Goal: Task Accomplishment & Management: Use online tool/utility

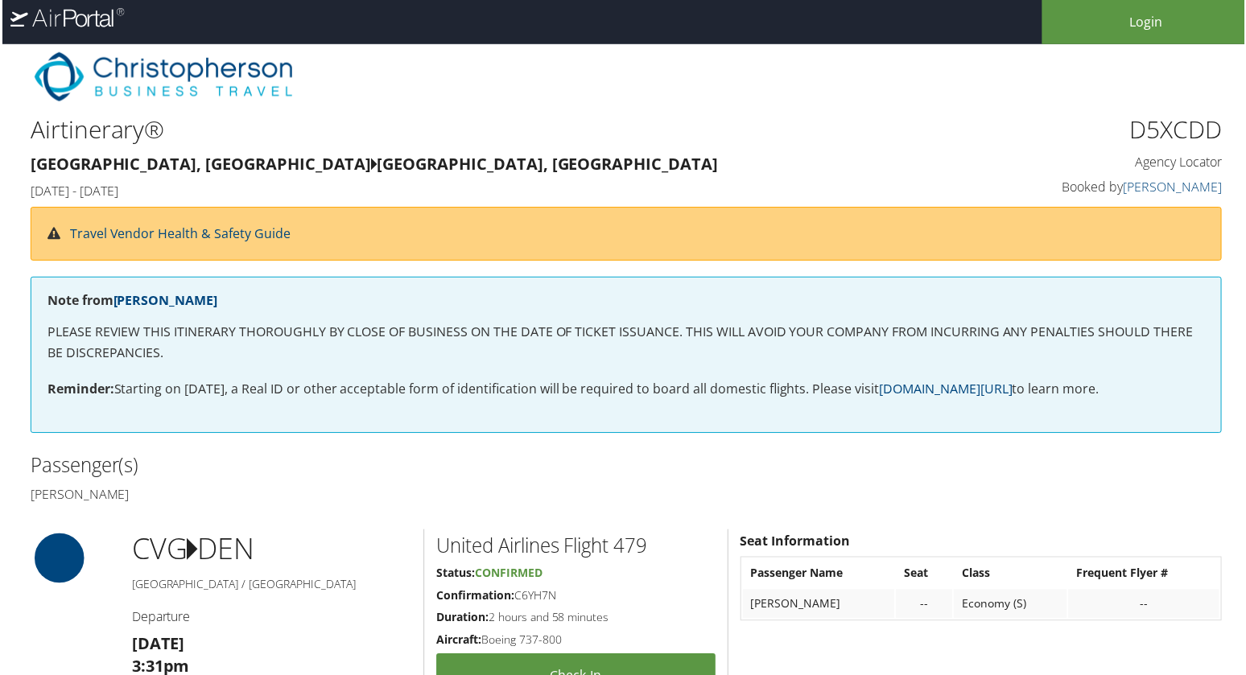
click at [542, 591] on h5 "Confirmation: C6YH7N" at bounding box center [575, 598] width 280 height 16
copy h5 "C6YH7N"
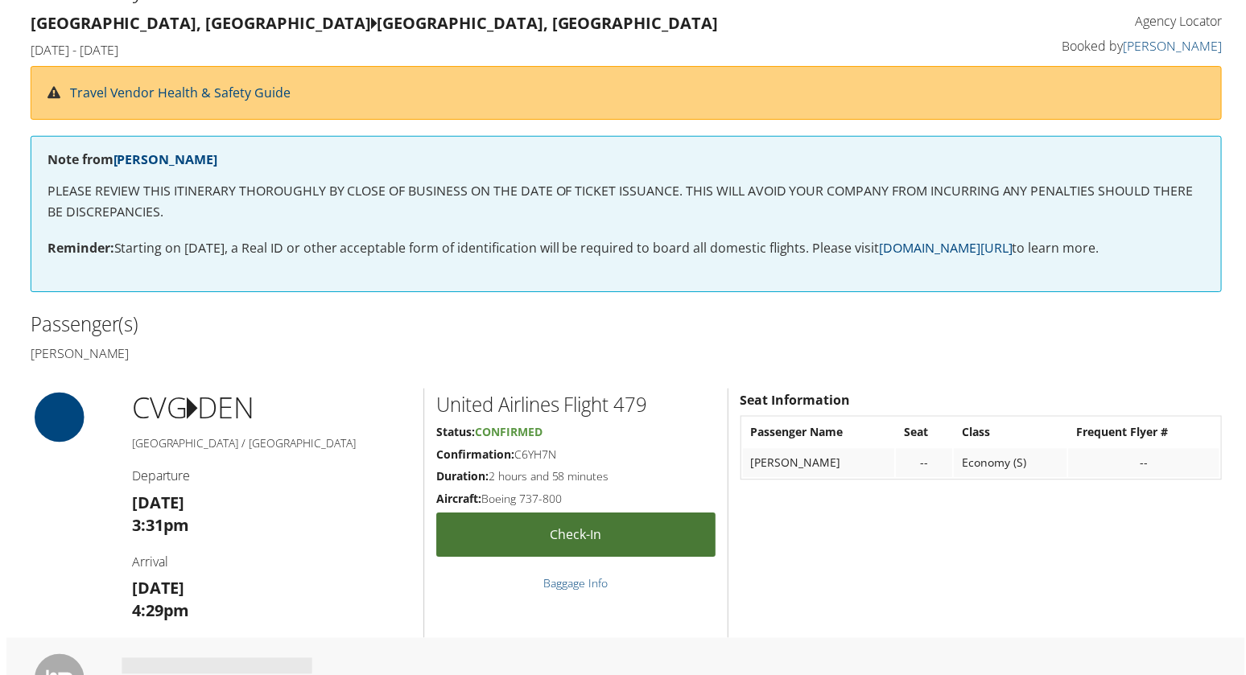
click at [550, 542] on link "Check-in" at bounding box center [575, 536] width 280 height 44
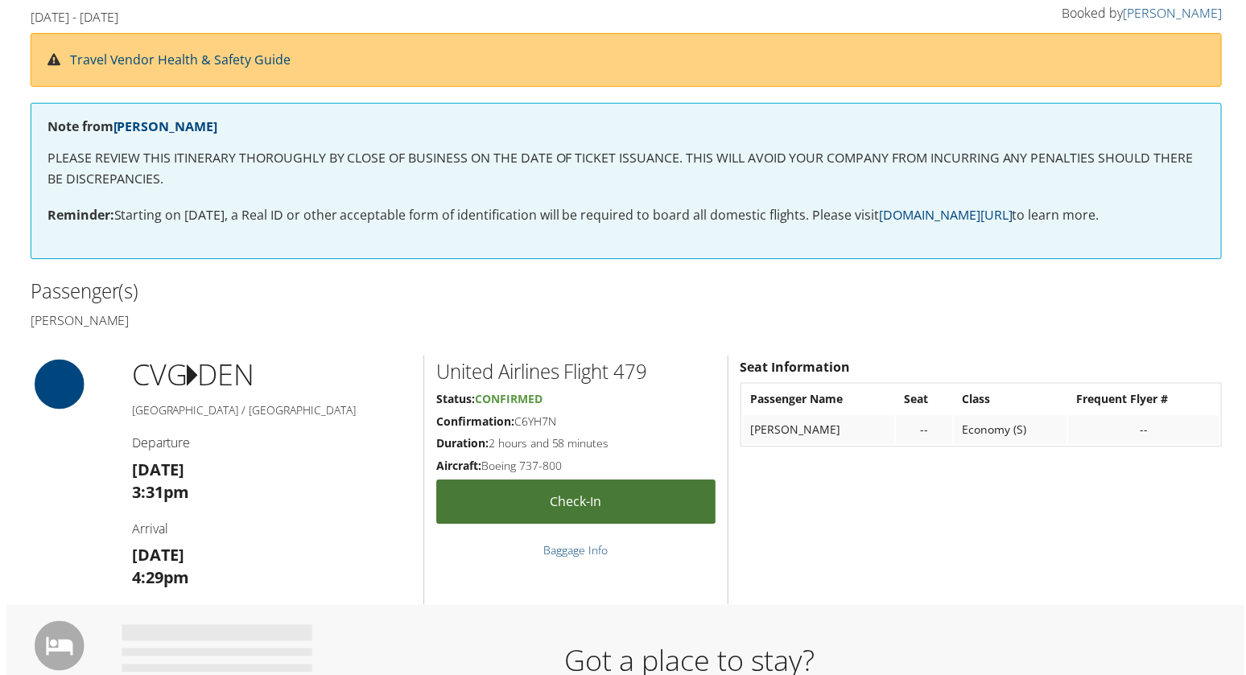
scroll to position [175, 0]
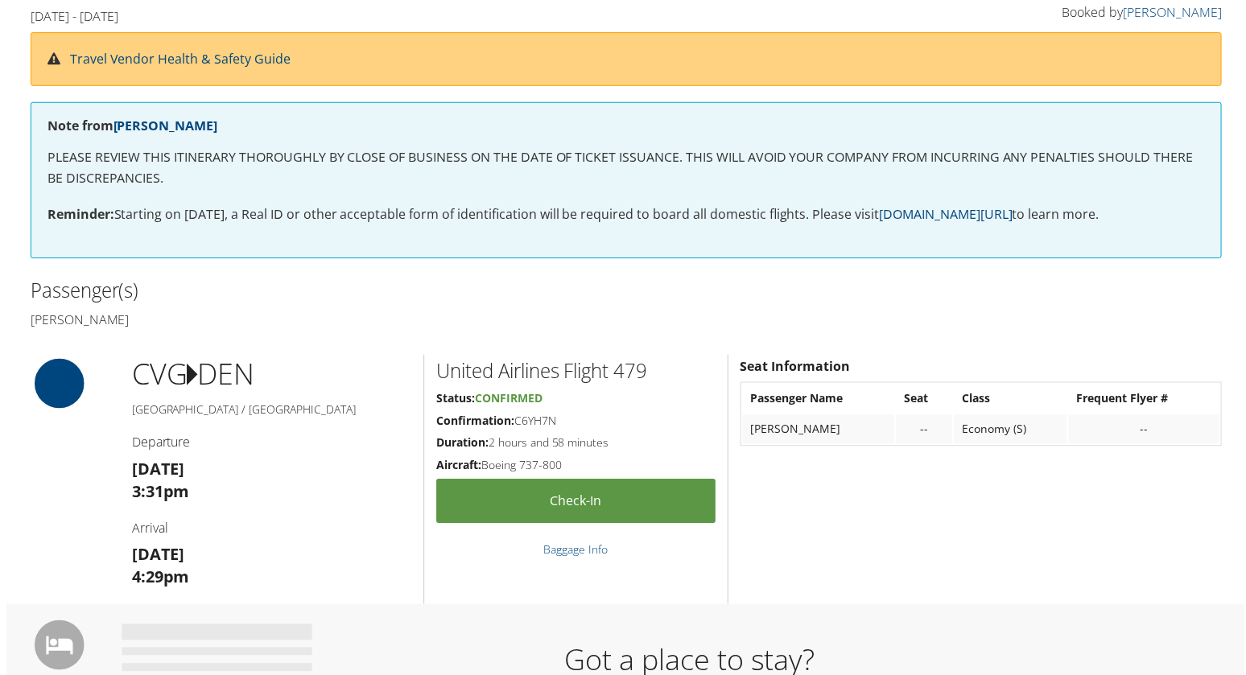
click at [378, 387] on h1 "CVG DEN" at bounding box center [270, 376] width 281 height 40
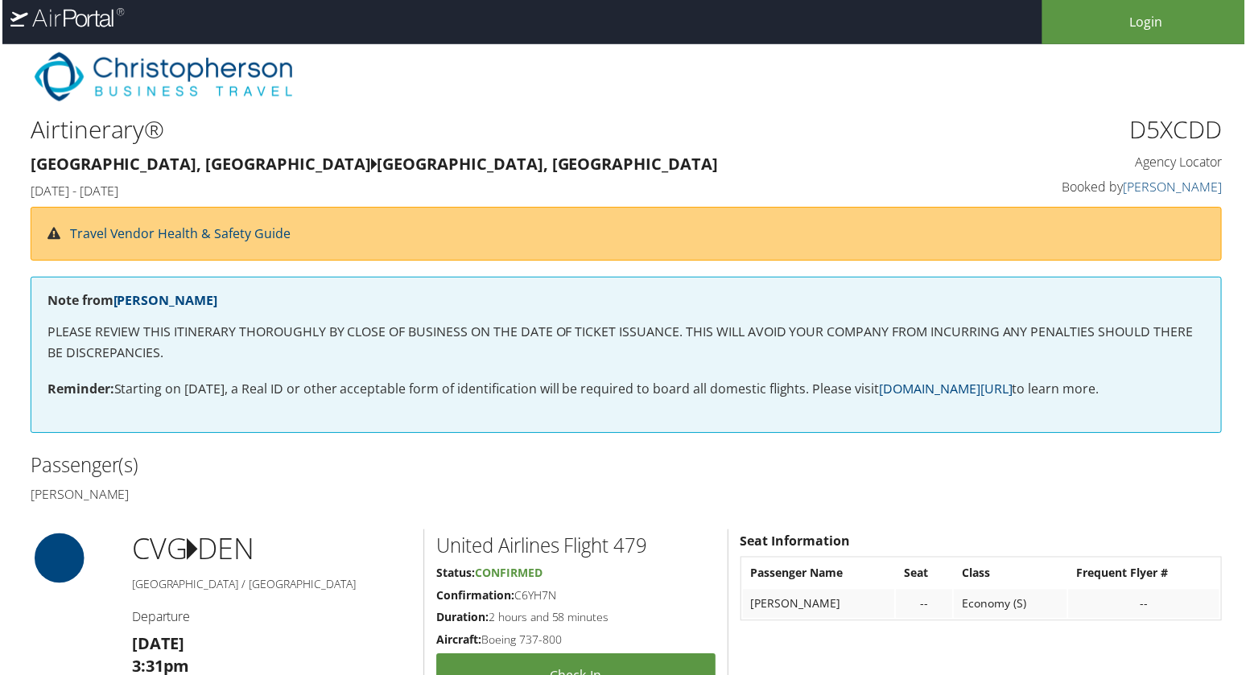
click at [528, 590] on h5 "Confirmation: C6YH7N" at bounding box center [575, 598] width 280 height 16
copy h5 "C6YH7N"
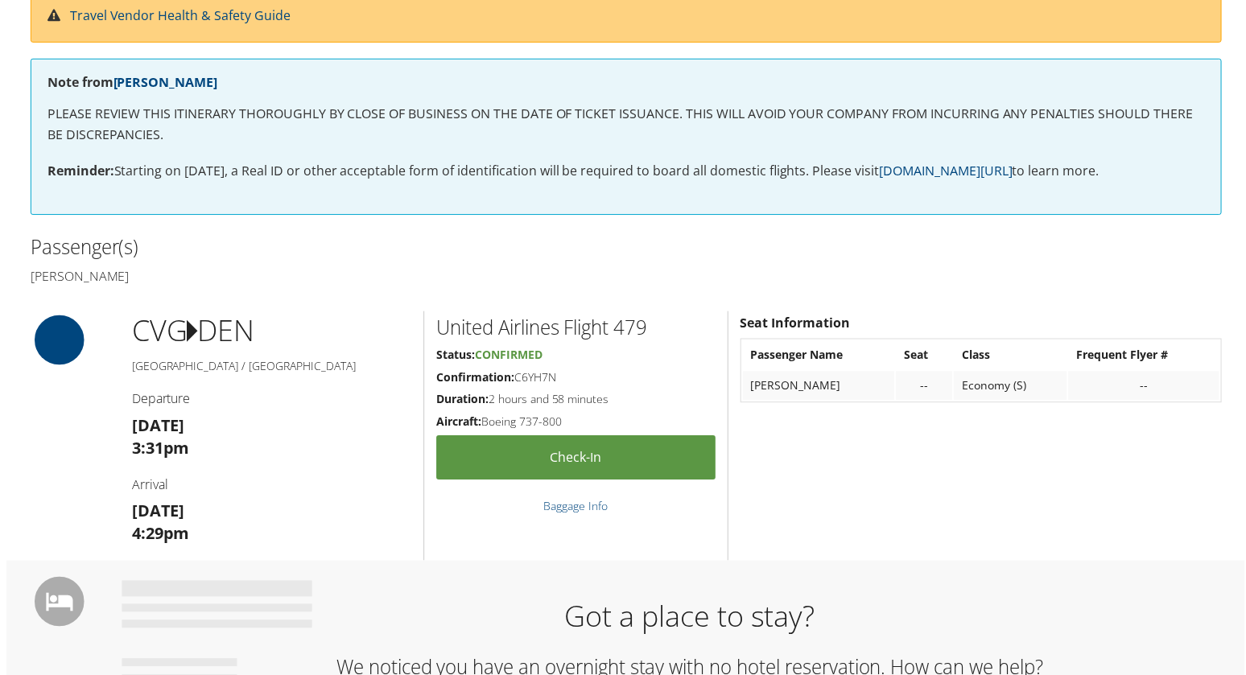
scroll to position [219, 0]
copy h5 "C6YH7N"
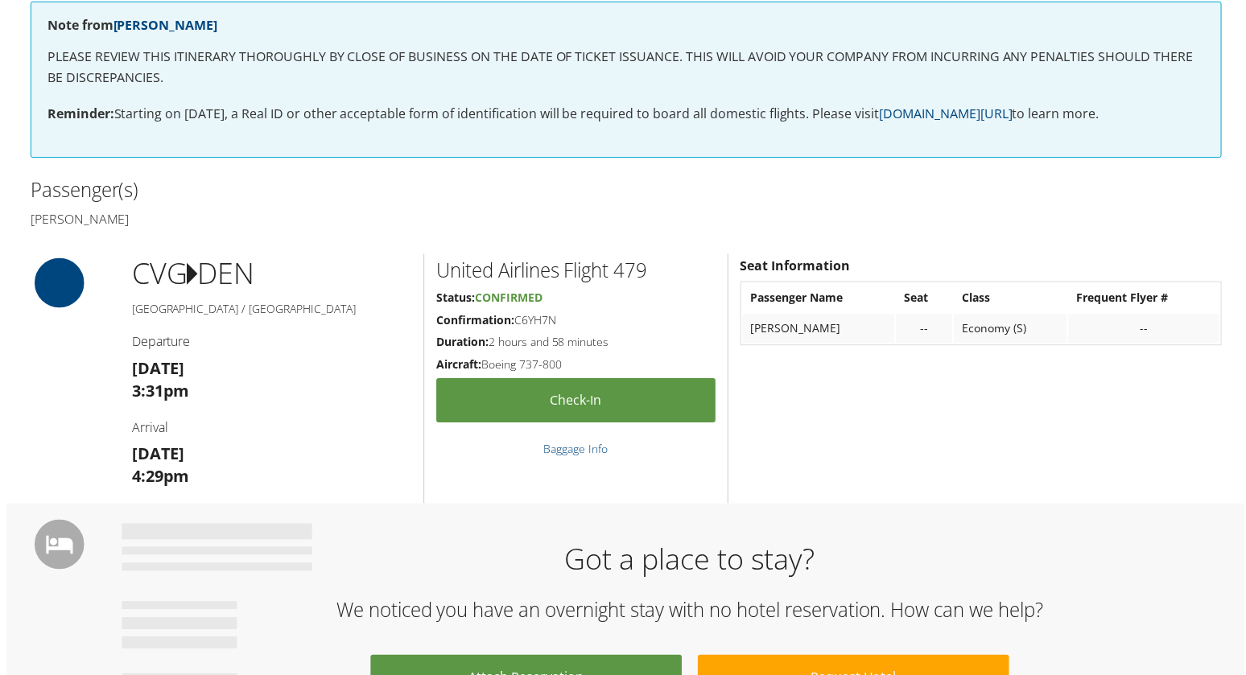
scroll to position [280, 0]
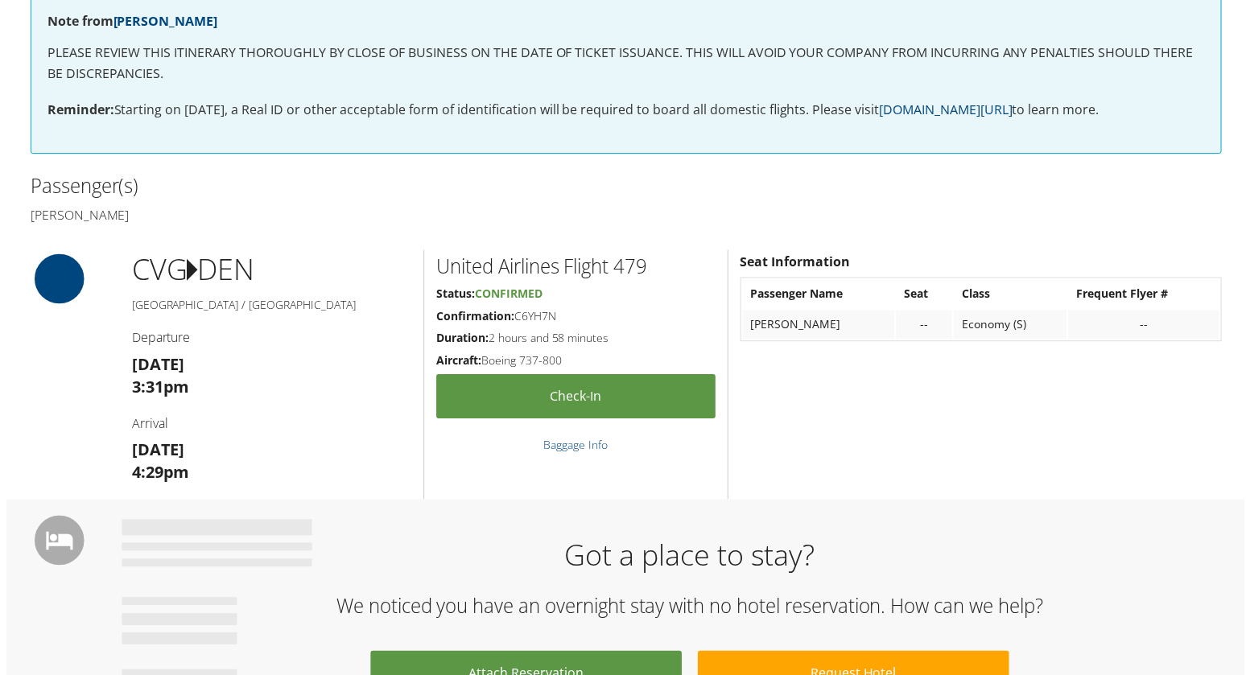
copy h5 "C6YH7N"
